Goal: Browse casually

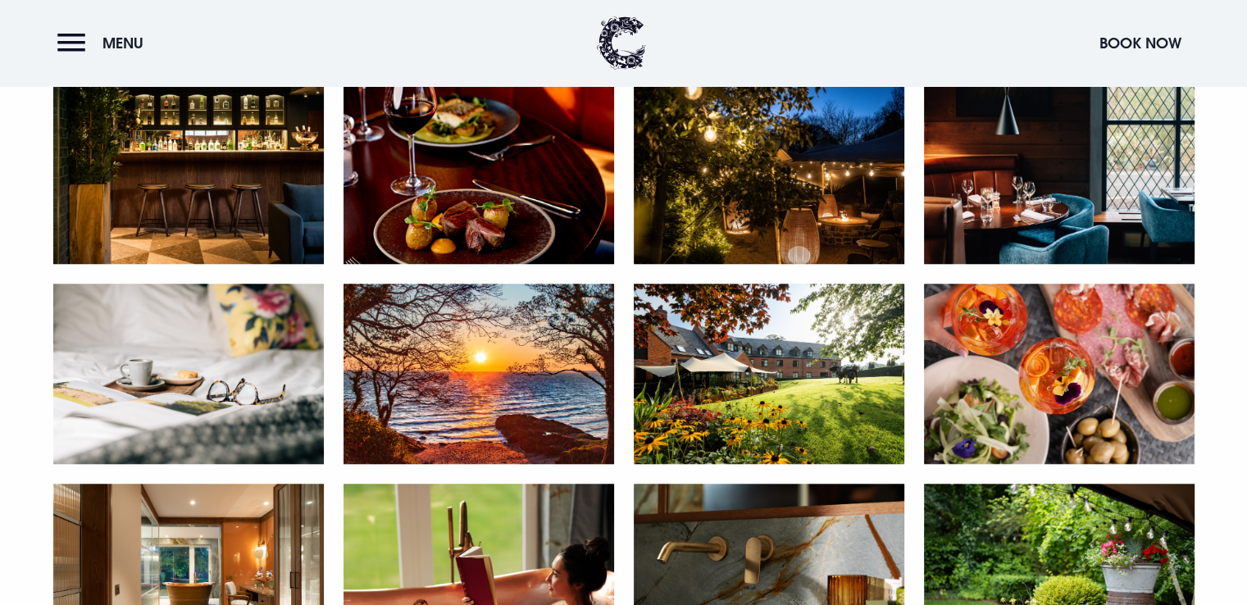
scroll to position [586, 0]
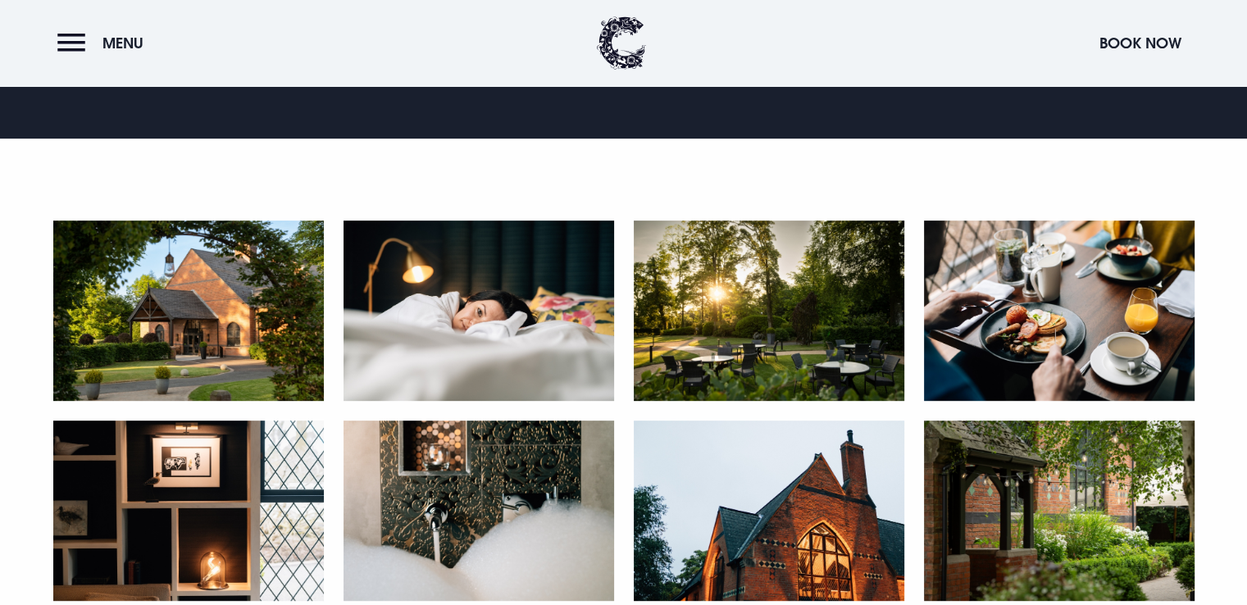
click at [174, 329] on img at bounding box center [188, 311] width 271 height 180
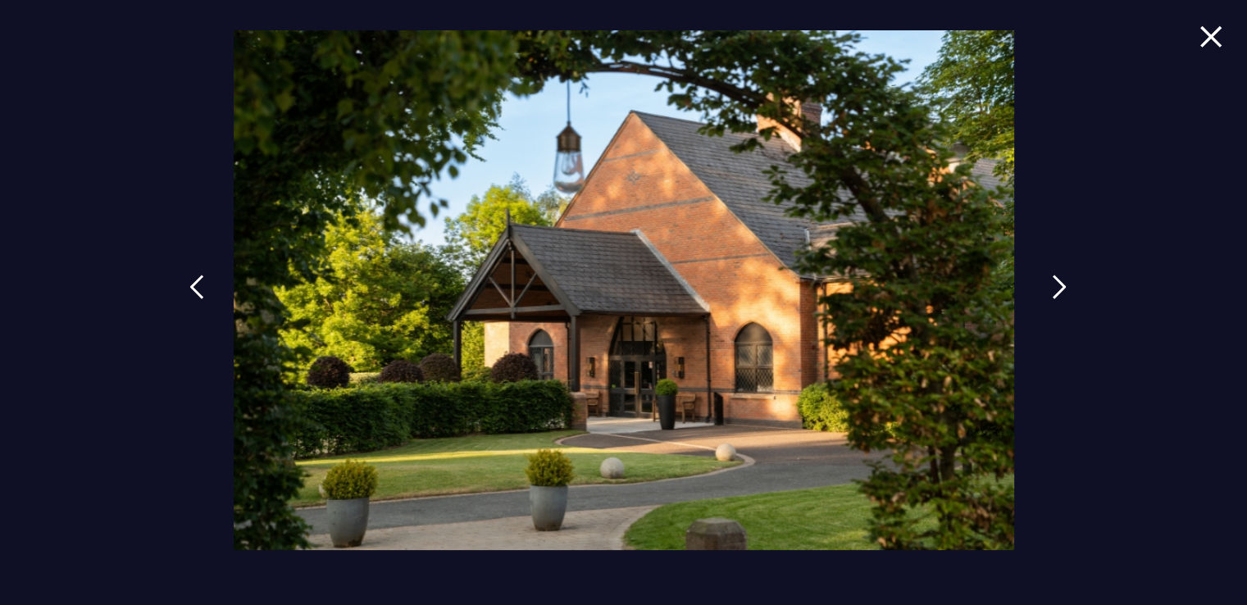
click at [1058, 286] on img at bounding box center [1059, 287] width 15 height 25
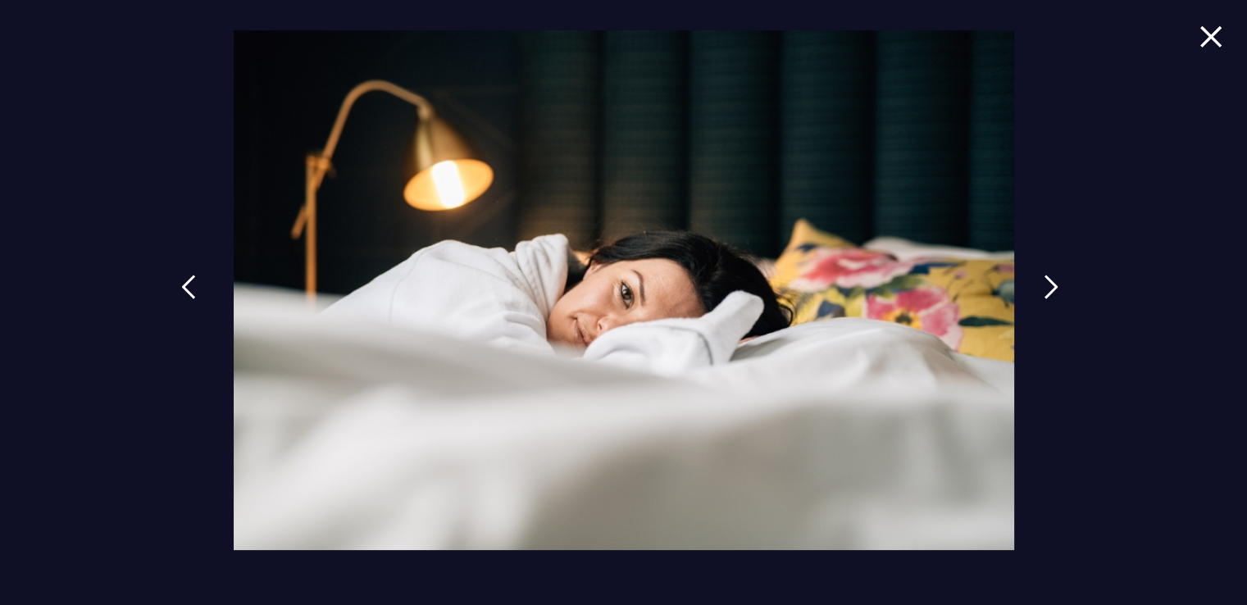
click at [180, 281] on link at bounding box center [188, 299] width 41 height 75
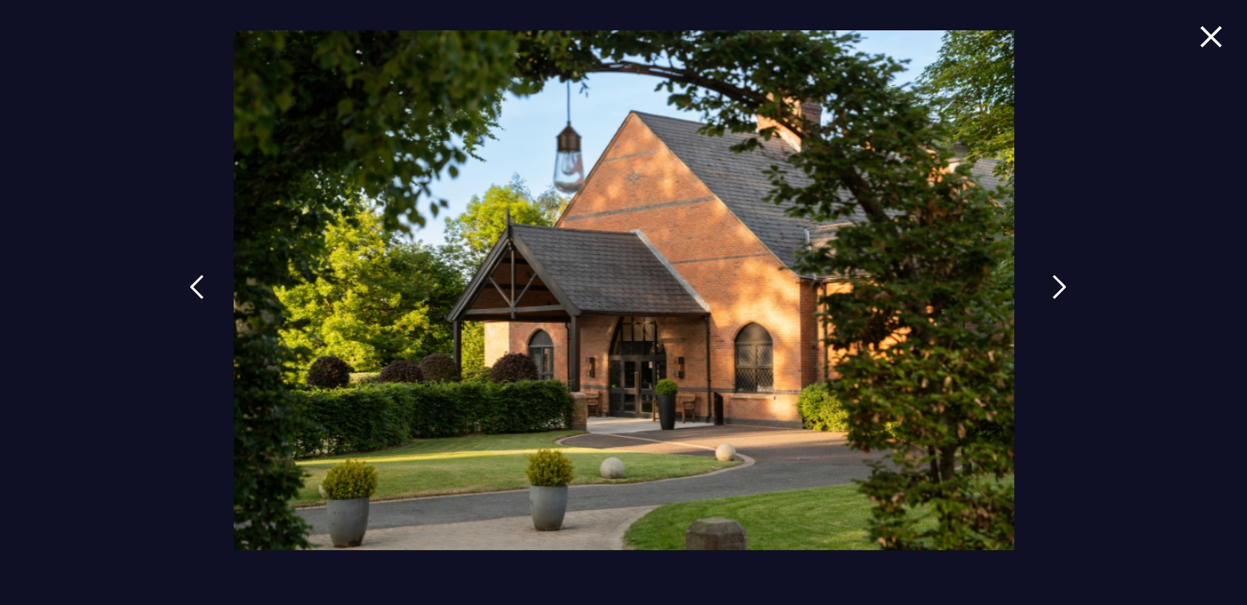
click at [1052, 285] on img at bounding box center [1059, 287] width 15 height 25
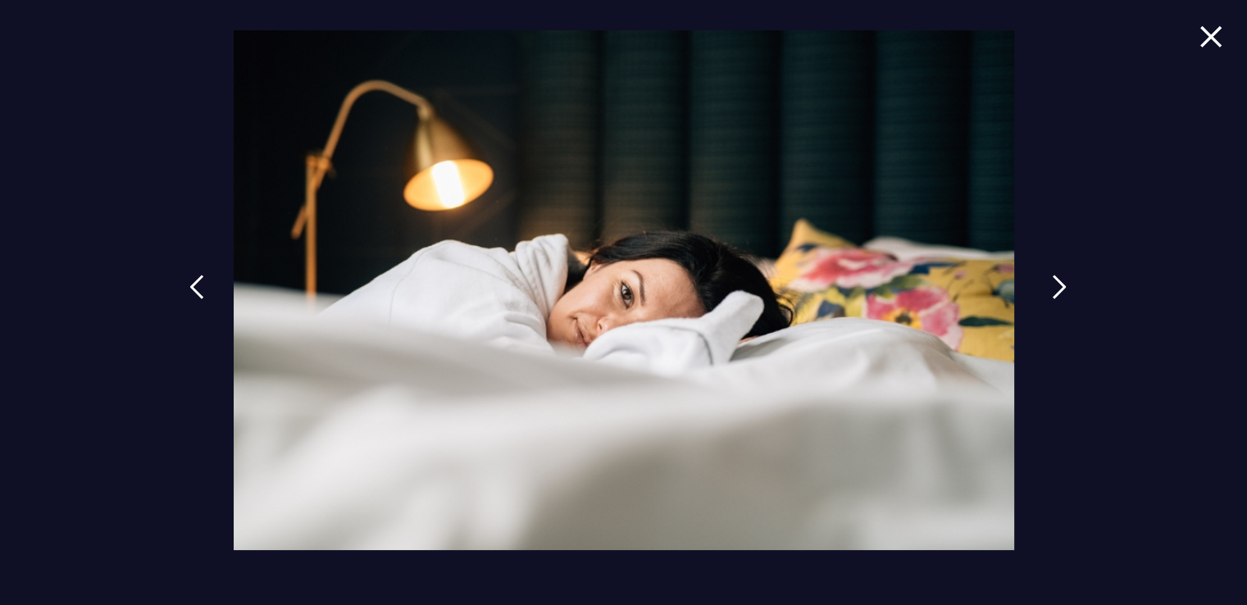
click at [1052, 285] on img at bounding box center [1059, 287] width 15 height 25
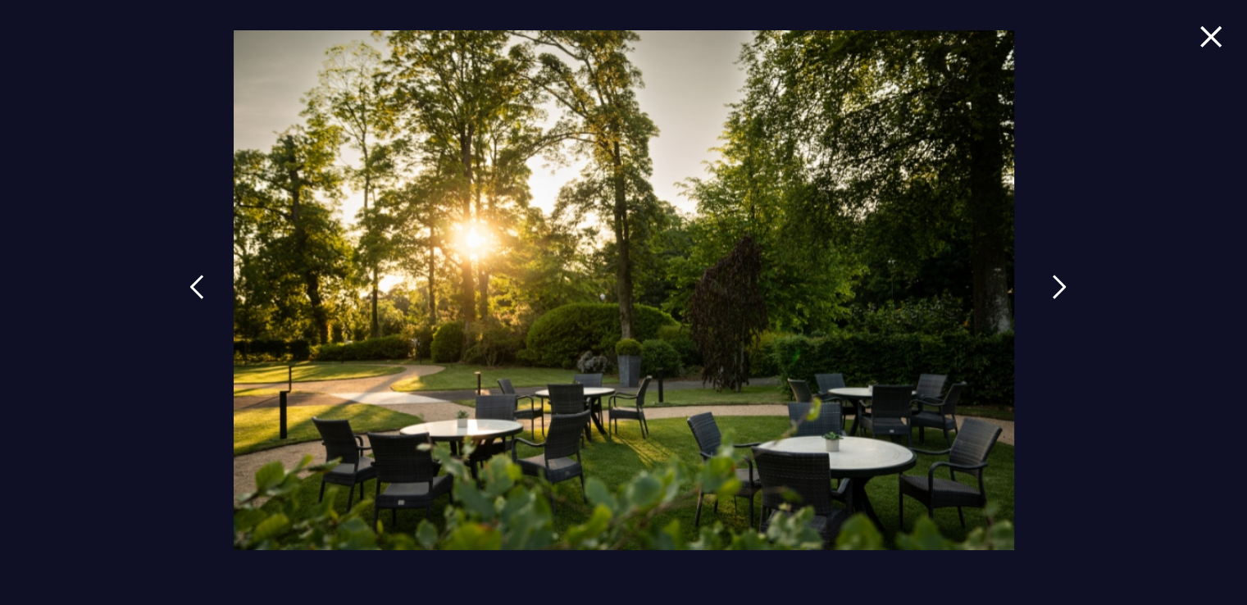
click at [1052, 285] on img at bounding box center [1059, 287] width 15 height 25
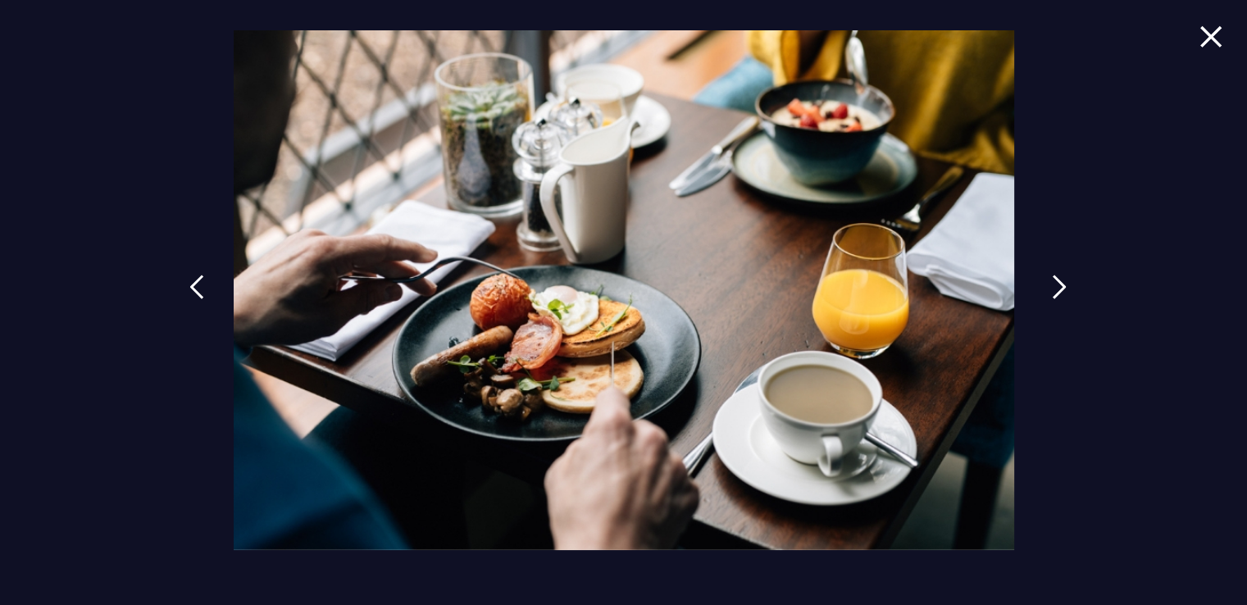
click at [1052, 285] on img at bounding box center [1059, 287] width 15 height 25
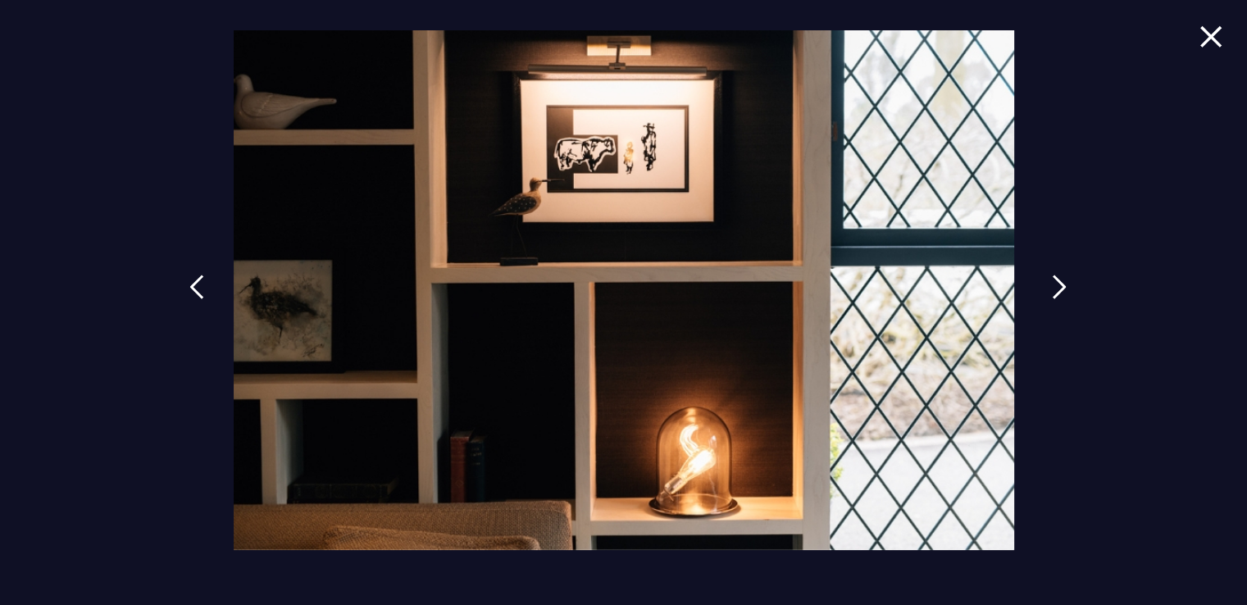
click at [1052, 285] on img at bounding box center [1059, 287] width 15 height 25
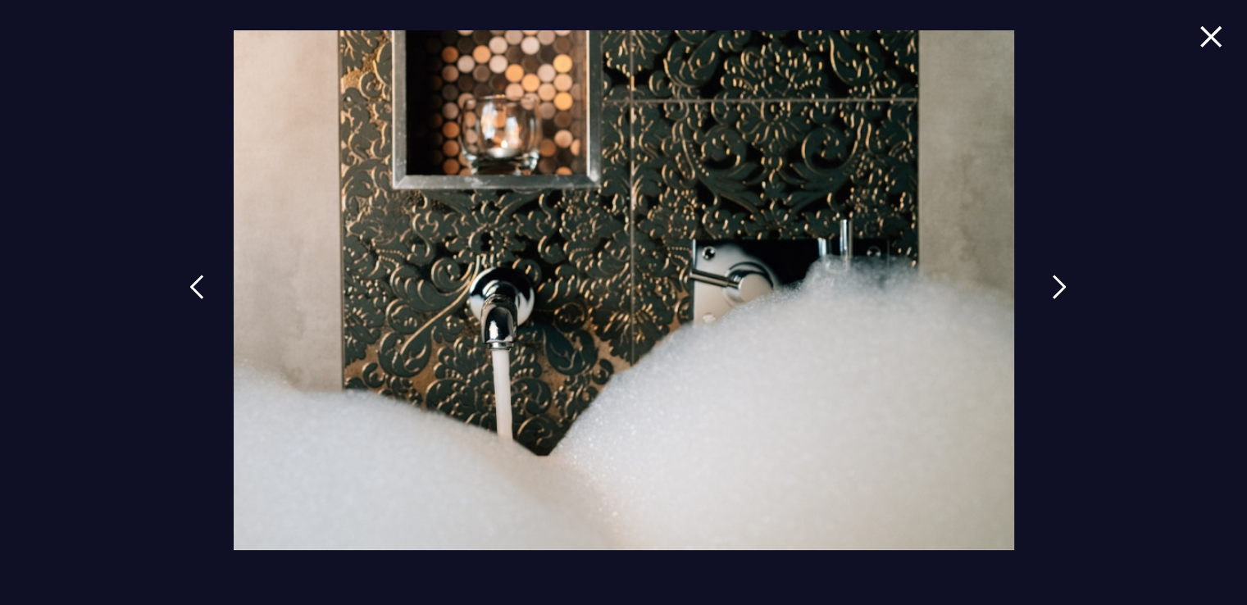
click at [1052, 285] on img at bounding box center [1059, 287] width 15 height 25
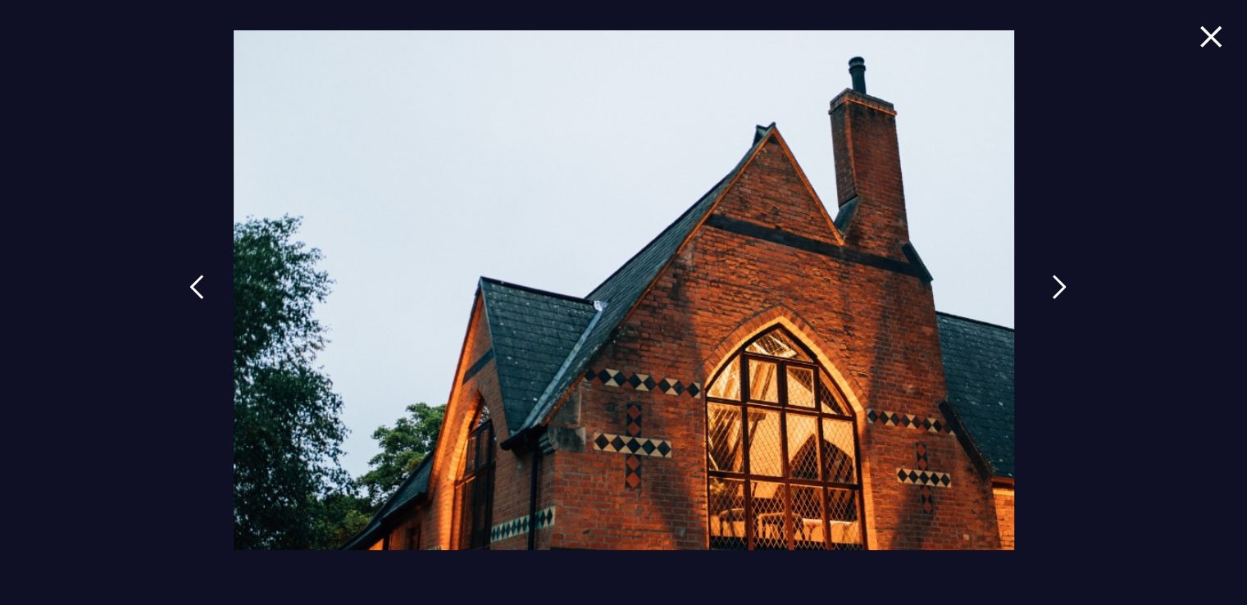
click at [1052, 285] on img at bounding box center [1059, 287] width 15 height 25
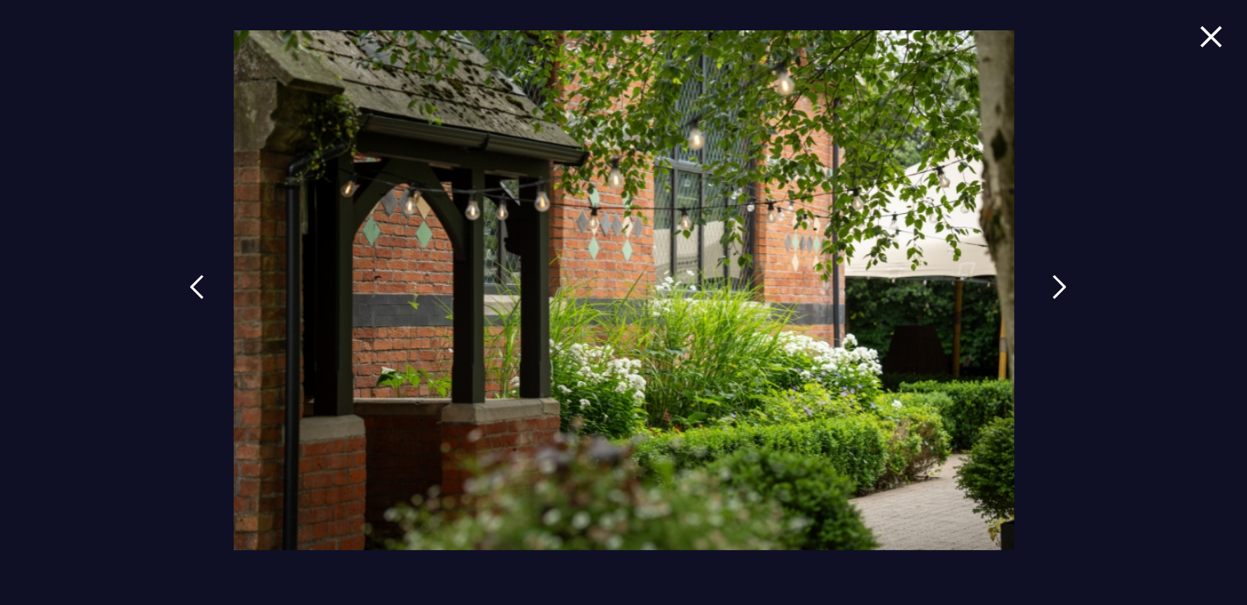
click at [1052, 285] on img at bounding box center [1059, 287] width 15 height 25
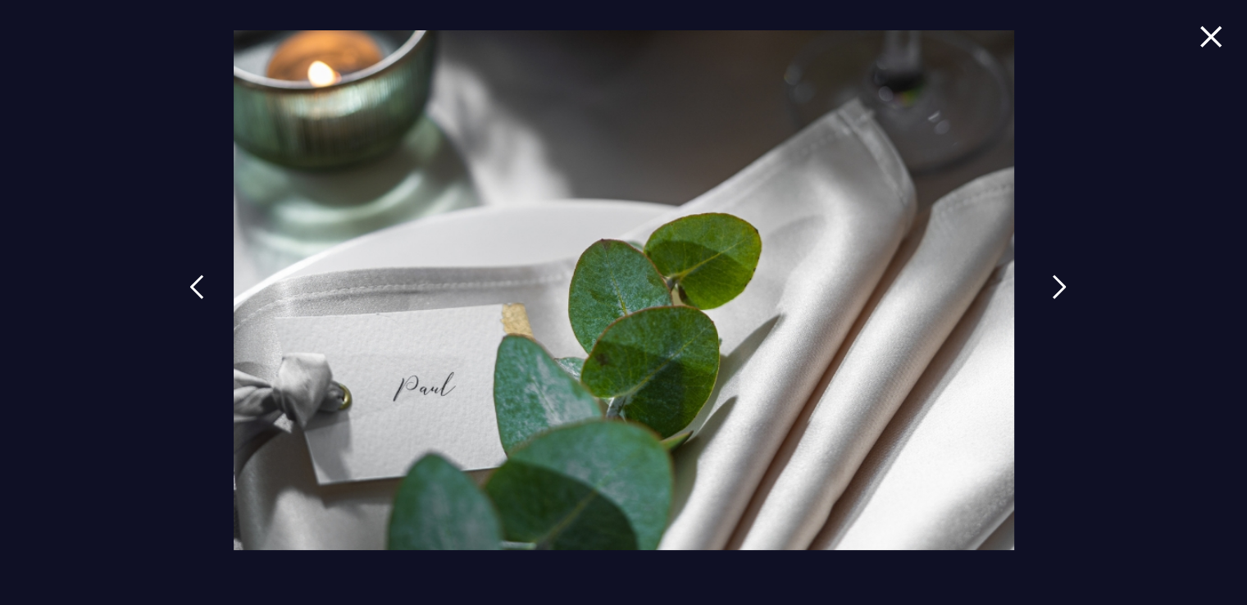
click at [1052, 285] on img at bounding box center [1059, 287] width 15 height 25
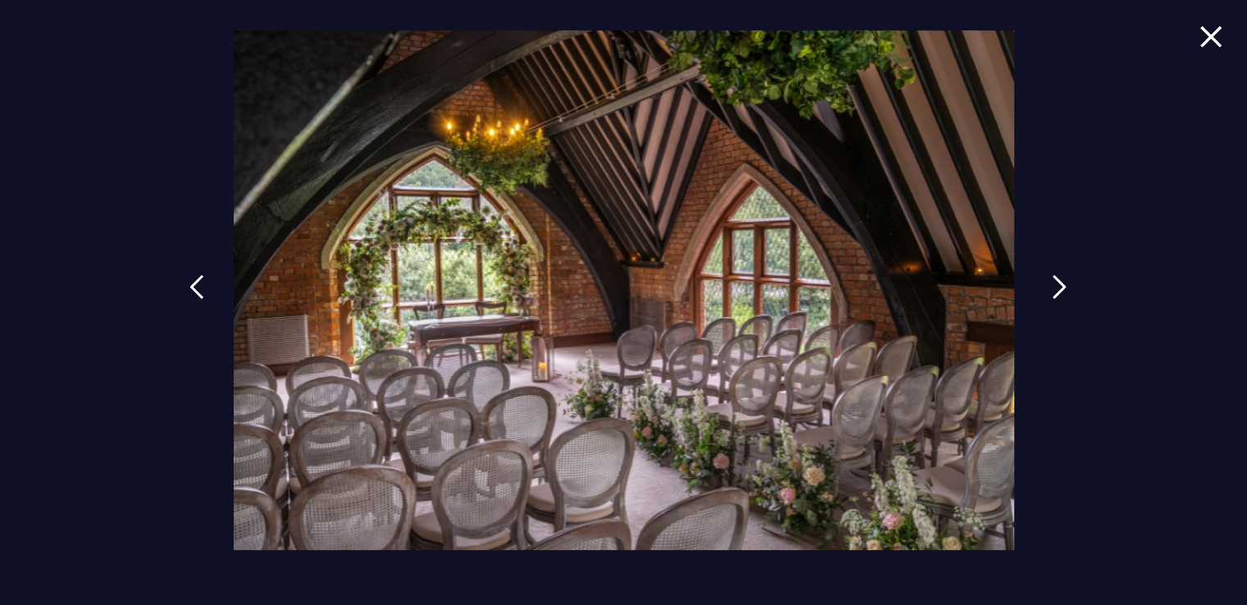
click at [1052, 285] on img at bounding box center [1059, 287] width 15 height 25
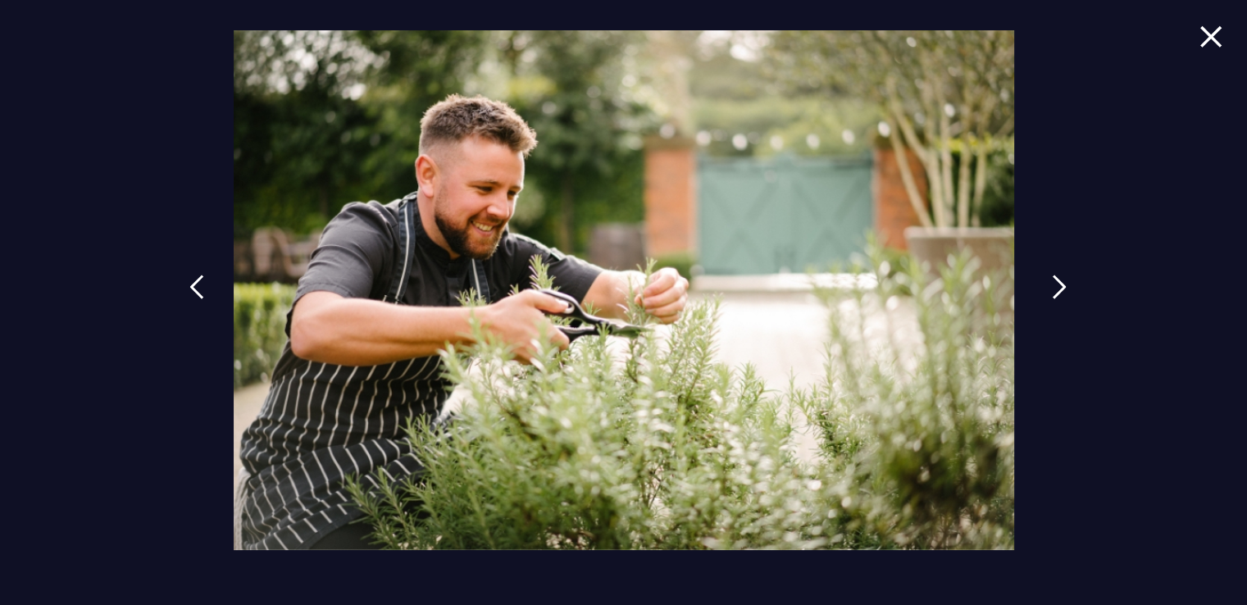
click at [1052, 285] on img at bounding box center [1059, 287] width 15 height 25
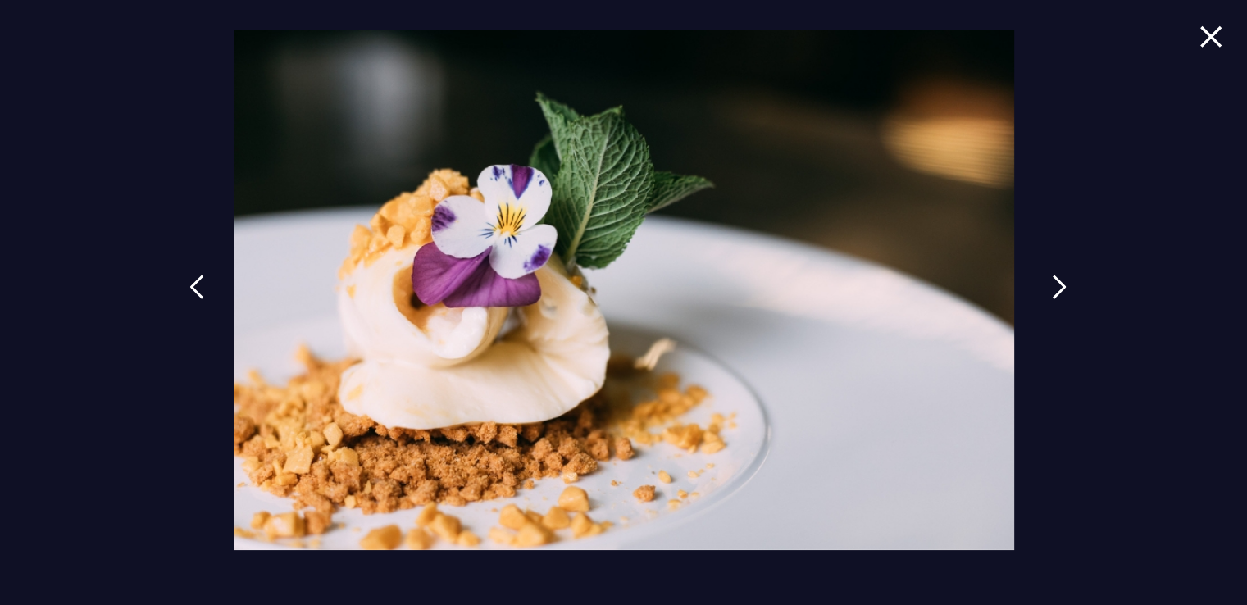
click at [1052, 285] on img at bounding box center [1059, 287] width 15 height 25
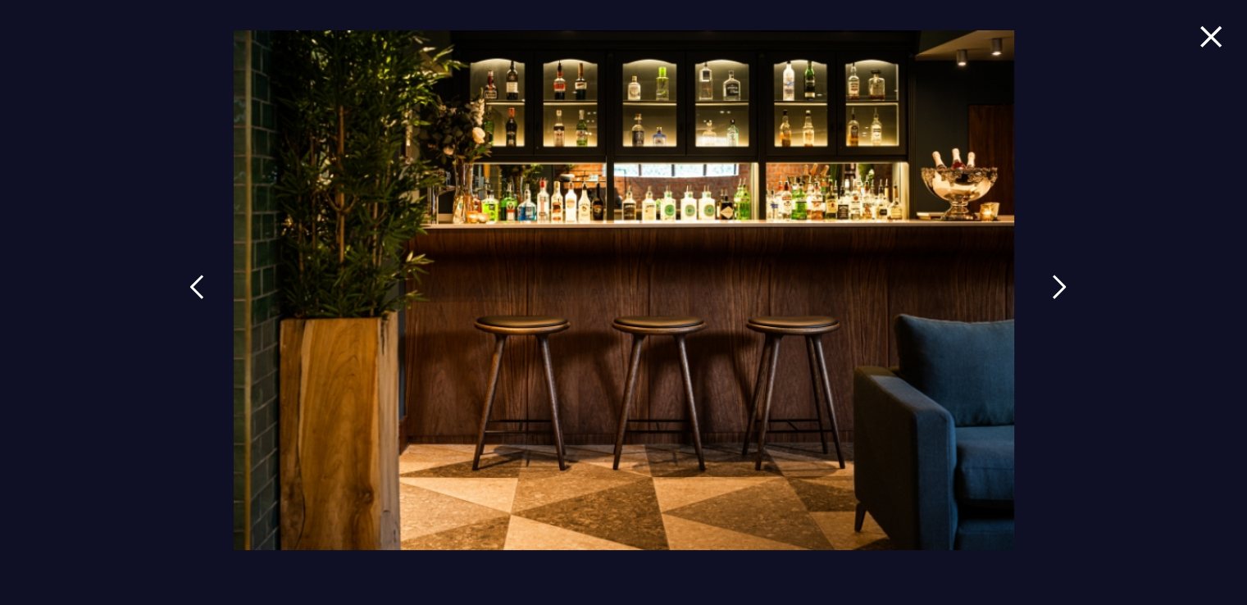
click at [1052, 285] on img at bounding box center [1059, 287] width 15 height 25
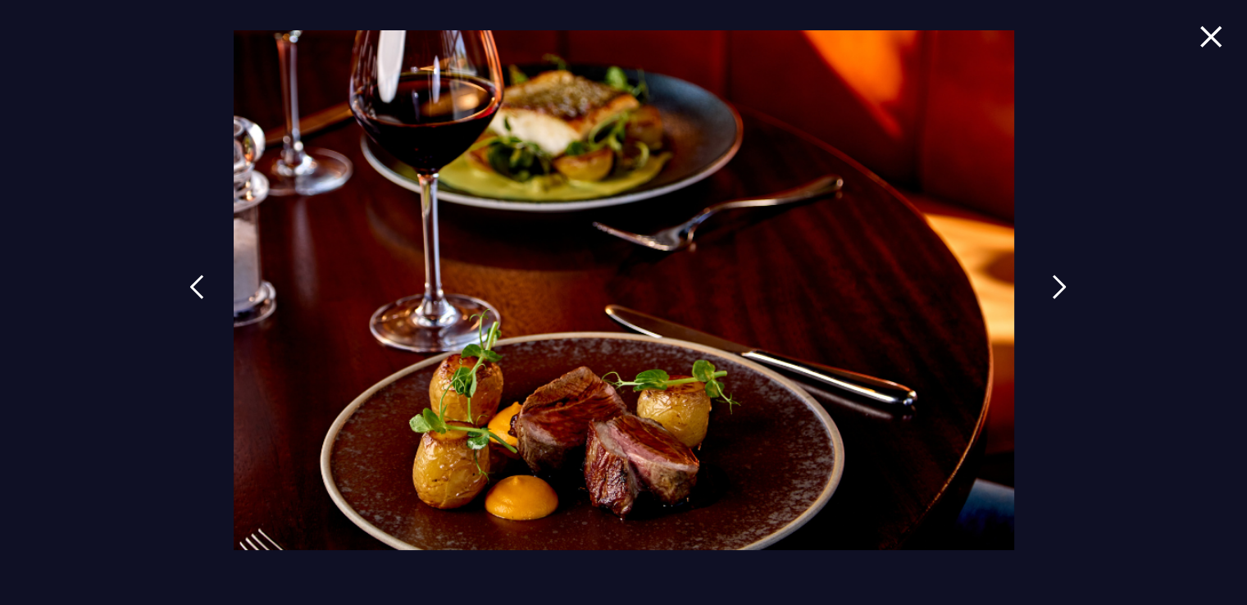
click at [1052, 285] on img at bounding box center [1059, 287] width 15 height 25
